Goal: Information Seeking & Learning: Learn about a topic

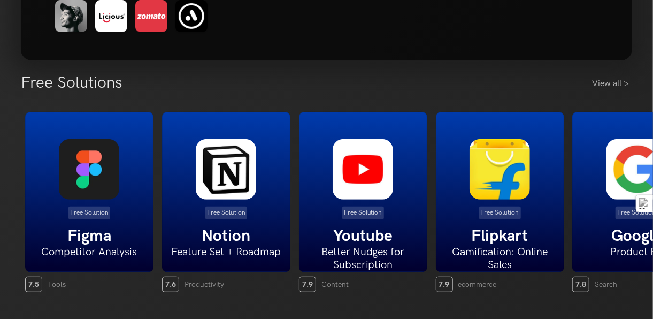
scroll to position [268, 0]
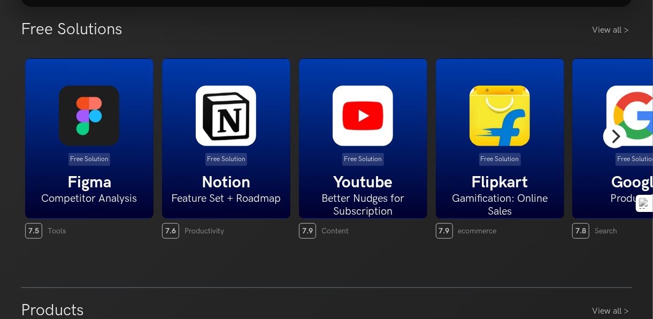
click at [609, 140] on icon "Next" at bounding box center [615, 136] width 14 height 14
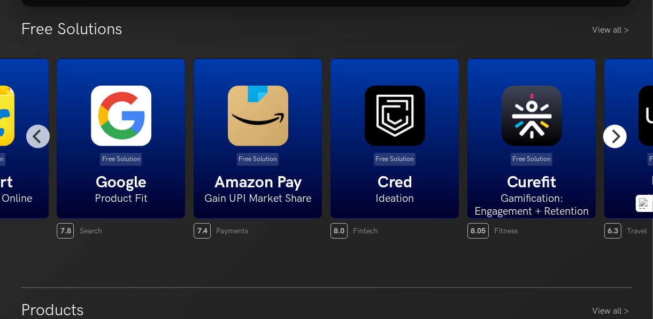
click at [609, 140] on icon "Next" at bounding box center [615, 136] width 14 height 14
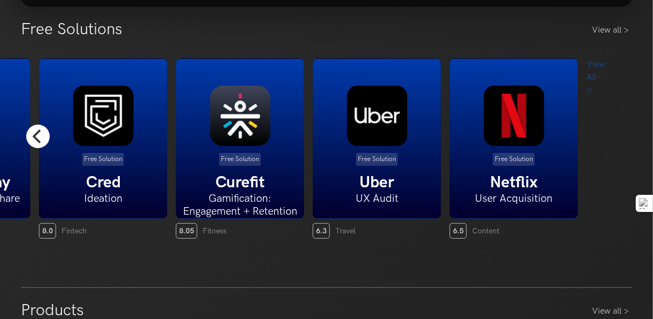
click at [43, 142] on icon "Previous" at bounding box center [38, 136] width 14 height 14
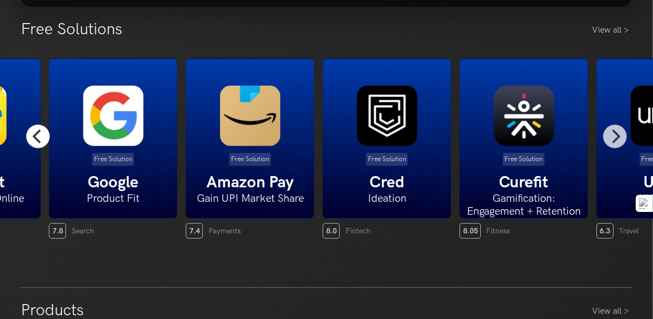
click at [43, 142] on icon "Previous" at bounding box center [38, 136] width 14 height 14
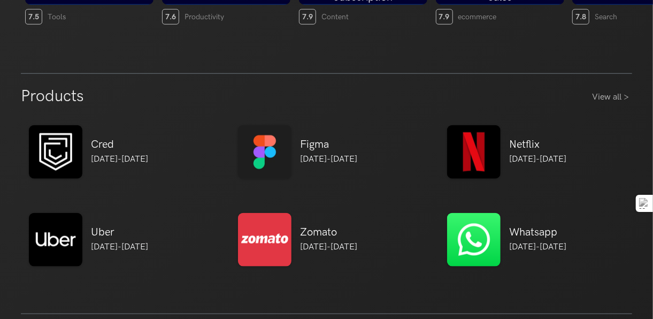
scroll to position [535, 0]
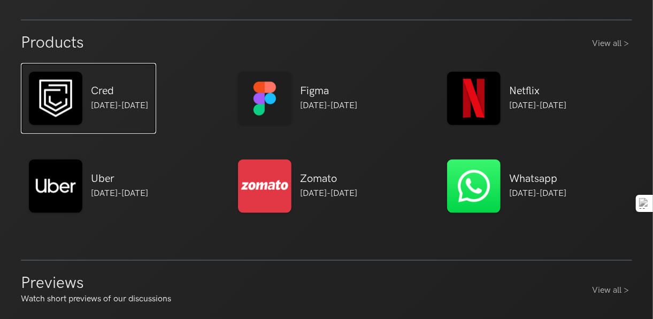
click at [63, 99] on img at bounding box center [56, 99] width 54 height 54
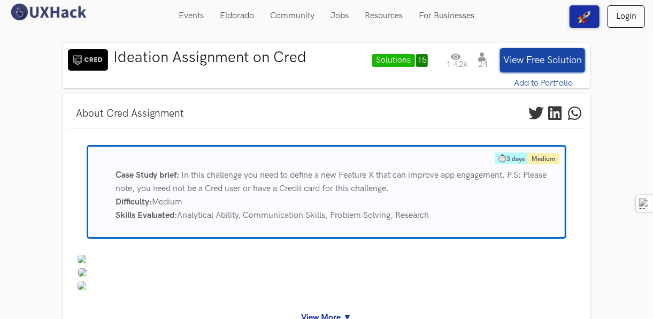
scroll to position [54, 0]
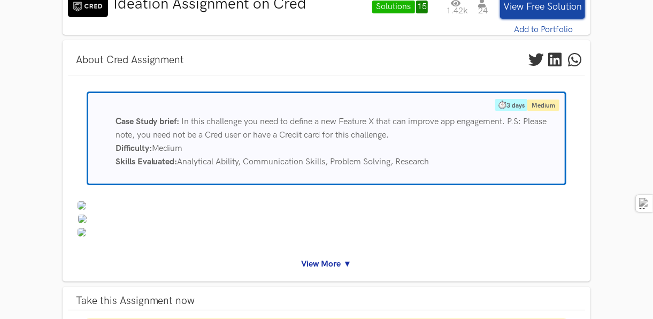
click at [347, 263] on link "View More ▼" at bounding box center [327, 263] width 502 height 13
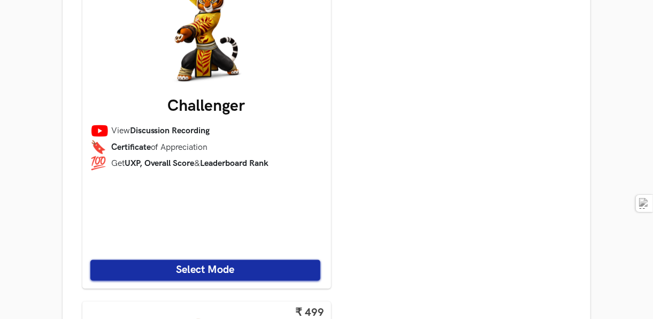
scroll to position [1124, 0]
